Goal: Information Seeking & Learning: Find specific fact

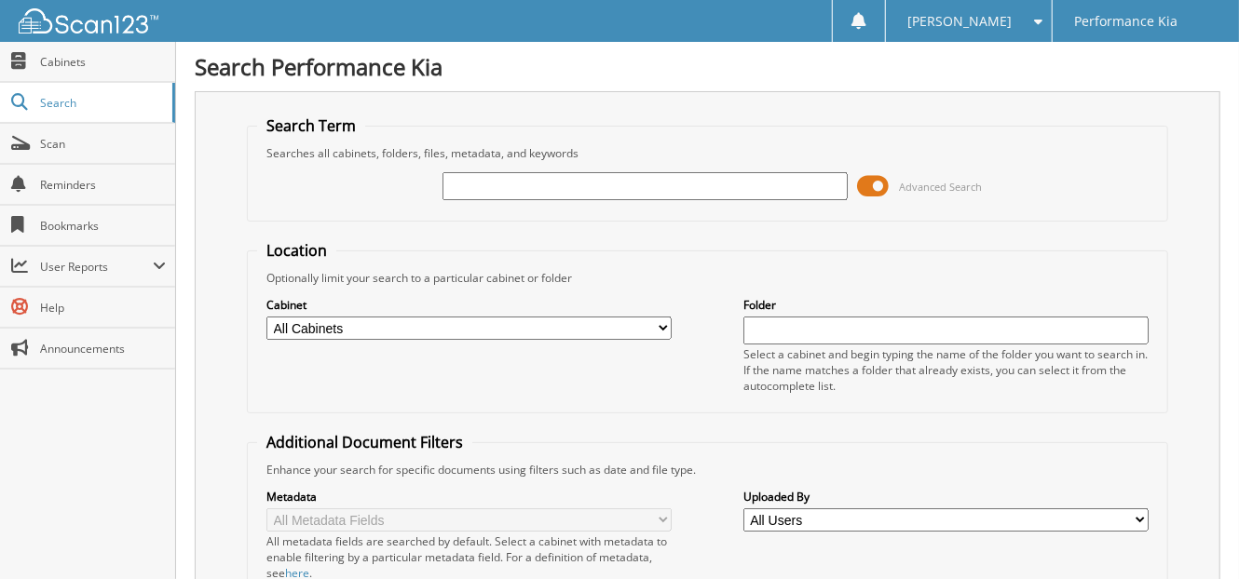
click at [474, 183] on input "text" at bounding box center [644, 186] width 405 height 28
type input "2614671"
click at [59, 140] on span "Scan" at bounding box center [103, 144] width 126 height 16
type input "2614671"
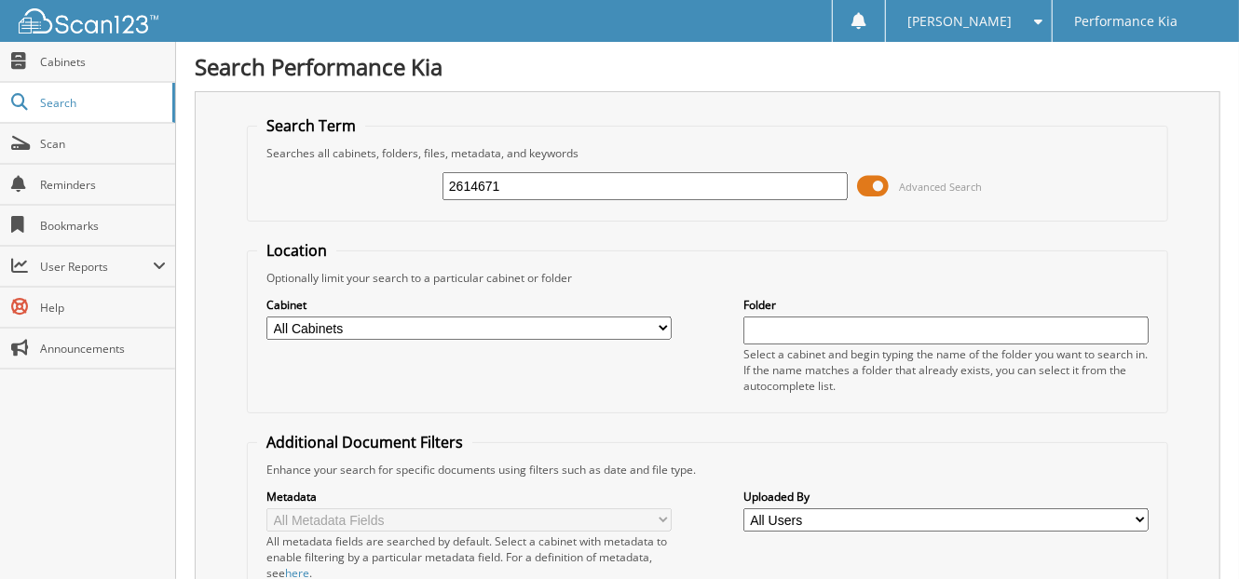
drag, startPoint x: 522, startPoint y: 183, endPoint x: 446, endPoint y: 184, distance: 75.5
click at [446, 184] on input "2614671" at bounding box center [644, 186] width 405 height 28
click at [56, 143] on span "Scan" at bounding box center [103, 144] width 126 height 16
